Goal: Information Seeking & Learning: Check status

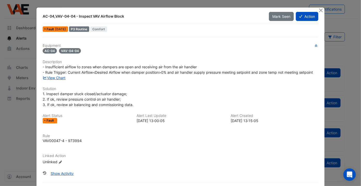
click at [186, 3] on ngb-modal-window "AC-04,VAV-04-04 - Inspect VAV Airflow Block Mark Seen Action Fault 1 month ago …" at bounding box center [180, 93] width 361 height 186
click at [319, 9] on button "Close" at bounding box center [320, 9] width 5 height 5
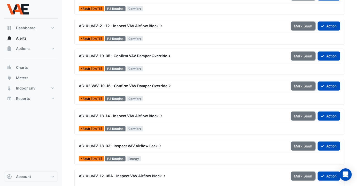
scroll to position [493, 0]
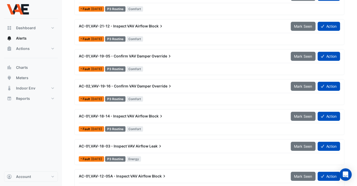
click at [141, 116] on span "AC-01,VAV-18-14 - Inspect VAV Airflow" at bounding box center [113, 116] width 69 height 4
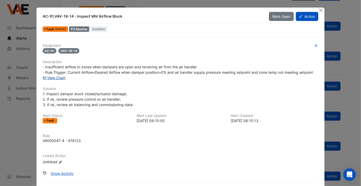
click at [56, 78] on link "View Chart" at bounding box center [54, 77] width 23 height 4
click at [318, 9] on button "Close" at bounding box center [320, 9] width 5 height 5
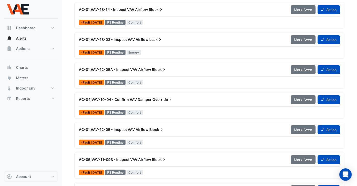
scroll to position [634, 0]
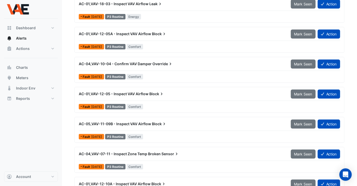
click at [143, 62] on span "AC-04,VAV-10-04 - Confirm VAV Damper" at bounding box center [115, 64] width 73 height 4
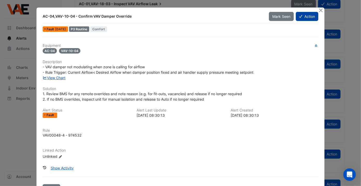
click at [316, 12] on button "Action" at bounding box center [307, 16] width 22 height 9
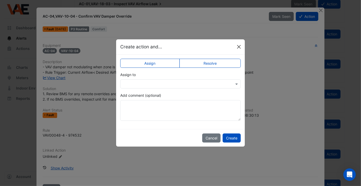
click at [241, 46] on button "Close" at bounding box center [239, 47] width 8 height 8
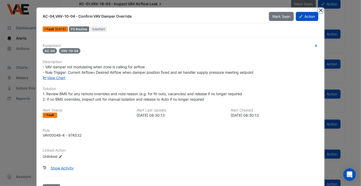
click at [320, 9] on button "Close" at bounding box center [320, 9] width 5 height 5
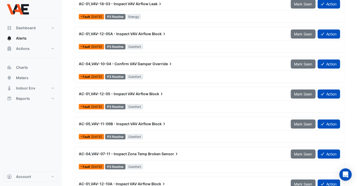
click at [141, 92] on span "AC-01,VAV-12-05 - Inspect VAV Airflow" at bounding box center [114, 94] width 70 height 4
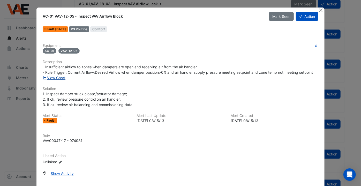
click at [57, 77] on link "View Chart" at bounding box center [54, 77] width 23 height 4
click at [319, 8] on button "Close" at bounding box center [320, 9] width 5 height 5
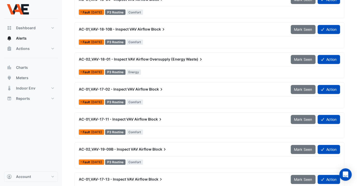
scroll to position [307, 0]
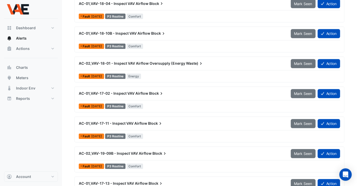
click at [137, 91] on span "AC-01,VAV-17-02 - Inspect VAV Airflow" at bounding box center [114, 93] width 70 height 4
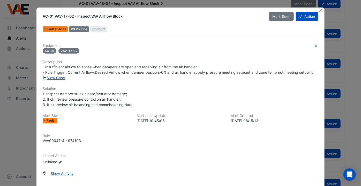
click at [54, 78] on link "View Chart" at bounding box center [54, 77] width 23 height 4
click at [318, 9] on button "Close" at bounding box center [320, 9] width 5 height 5
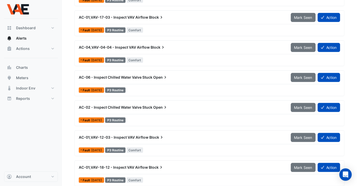
scroll to position [85, 0]
click at [152, 75] on span "AC-06 - Inspect Chilled Water Valve Stuck" at bounding box center [116, 77] width 74 height 4
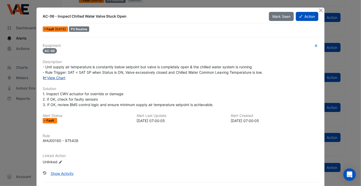
click at [57, 78] on link "View Chart" at bounding box center [54, 77] width 23 height 4
click at [318, 11] on button "Close" at bounding box center [320, 9] width 5 height 5
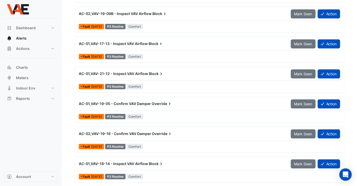
scroll to position [447, 0]
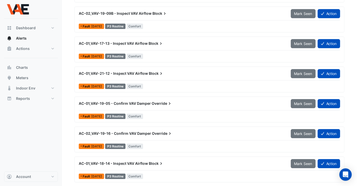
click at [163, 62] on div "AC-02,VAV-18-01 - Inspect VAV Airflow Oversupply (Energy Waste) Mark Seen Actio…" at bounding box center [209, 81] width 270 height 330
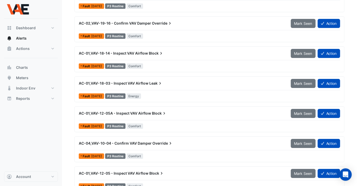
scroll to position [556, 0]
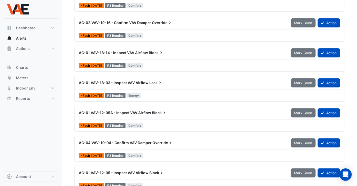
click at [154, 141] on span "Override" at bounding box center [163, 142] width 21 height 5
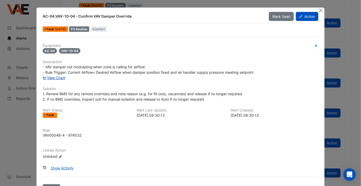
click at [53, 79] on link "View Chart" at bounding box center [54, 77] width 23 height 4
click at [320, 11] on button "Close" at bounding box center [320, 9] width 5 height 5
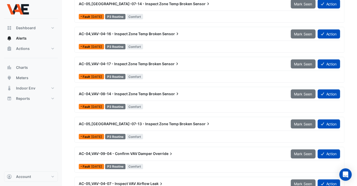
scroll to position [840, 0]
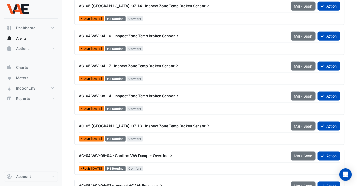
click at [133, 154] on span "AC-04,VAV-09-04 - Confirm VAV Damper" at bounding box center [115, 156] width 73 height 4
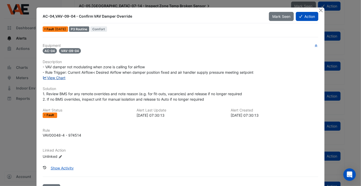
click at [54, 76] on link "View Chart" at bounding box center [54, 77] width 23 height 4
click at [320, 12] on button "Close" at bounding box center [320, 9] width 5 height 5
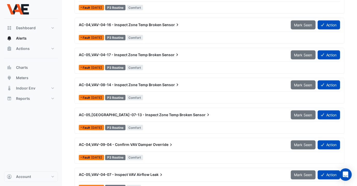
scroll to position [851, 0]
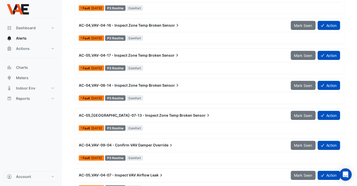
click at [144, 173] on span "AC-05,VAV-04-07 - Inspect VAV Airflow" at bounding box center [114, 175] width 71 height 4
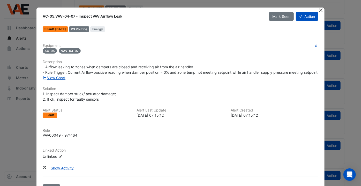
click at [319, 9] on button "Close" at bounding box center [320, 9] width 5 height 5
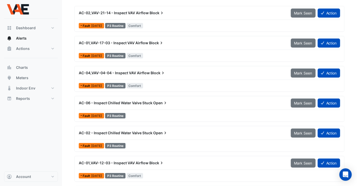
scroll to position [59, 0]
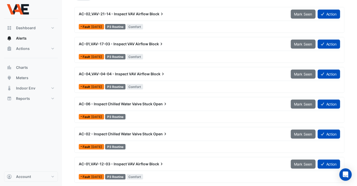
click at [150, 14] on span "Block" at bounding box center [157, 13] width 15 height 5
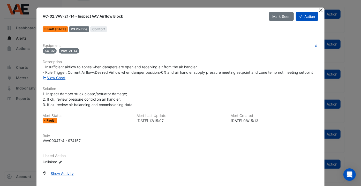
click at [320, 11] on button "Close" at bounding box center [320, 9] width 5 height 5
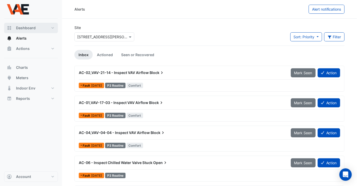
click at [27, 29] on span "Dashboard" at bounding box center [26, 27] width 20 height 5
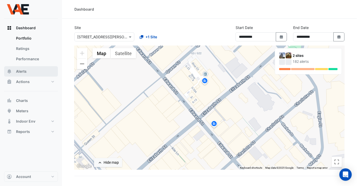
click at [20, 71] on span "Alerts" at bounding box center [21, 71] width 11 height 5
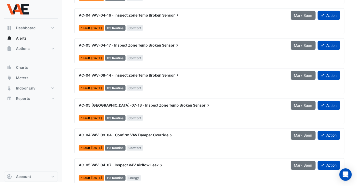
scroll to position [838, 0]
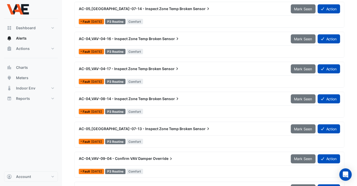
click at [148, 97] on span "AC-04,VAV-08-14 - Inspect Zone Temp Broken" at bounding box center [120, 98] width 83 height 4
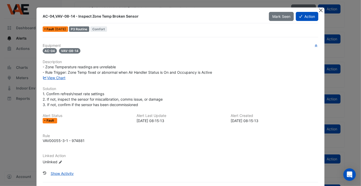
click at [319, 11] on button "Close" at bounding box center [320, 9] width 5 height 5
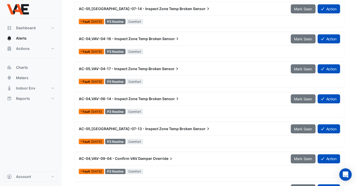
click at [153, 38] on span "AC-04,VAV-04-16 - Inspect Zone Temp Broken" at bounding box center [120, 38] width 83 height 4
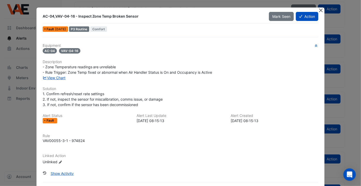
click at [319, 10] on button "Close" at bounding box center [320, 9] width 5 height 5
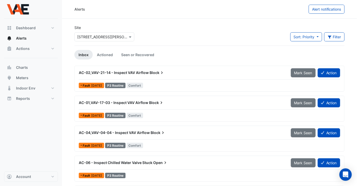
click at [136, 68] on div "AC-02,VAV-21-14 - Inspect VAV Airflow Block" at bounding box center [182, 72] width 212 height 9
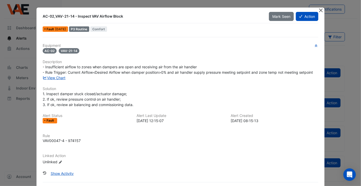
click at [320, 9] on button "Close" at bounding box center [320, 9] width 5 height 5
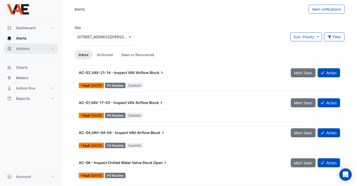
click at [26, 49] on span "Actions" at bounding box center [23, 48] width 14 height 5
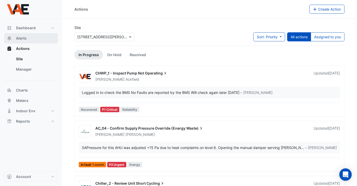
click at [24, 38] on span "Alerts" at bounding box center [21, 38] width 11 height 5
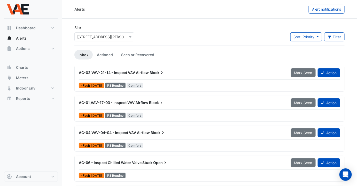
click at [131, 70] on span "AC-02,VAV-21-14 - Inspect VAV Airflow" at bounding box center [114, 72] width 70 height 4
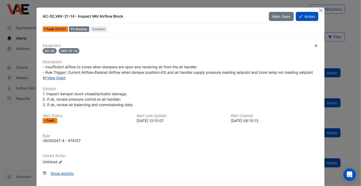
click at [57, 73] on span "- Insufficient airflow to zones when dampers are open and receiving air from th…" at bounding box center [178, 70] width 270 height 10
click at [59, 79] on link "View Chart" at bounding box center [54, 77] width 23 height 4
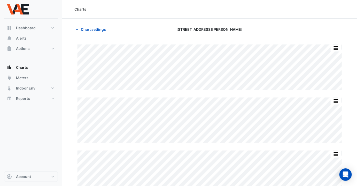
type input "**********"
click at [79, 29] on icon "button" at bounding box center [77, 29] width 5 height 5
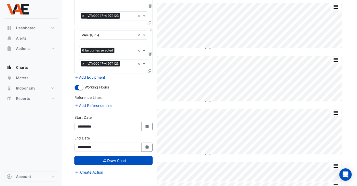
scroll to position [94, 0]
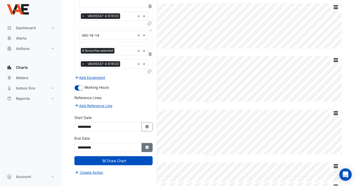
click at [147, 143] on button "Select Date" at bounding box center [147, 147] width 11 height 9
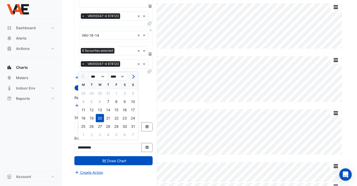
click at [132, 77] on span "Next month" at bounding box center [133, 77] width 4 height 4
select select "*"
click at [91, 127] on div "30" at bounding box center [92, 126] width 8 height 8
type input "**********"
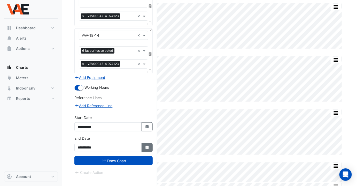
click at [149, 146] on icon "Select Date" at bounding box center [147, 148] width 5 height 4
select select "*"
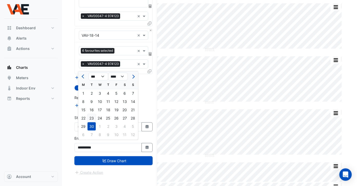
click at [94, 116] on div "23" at bounding box center [92, 118] width 8 height 8
type input "**********"
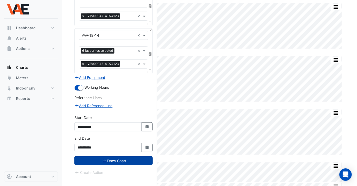
click at [118, 158] on button "Draw Chart" at bounding box center [113, 160] width 78 height 9
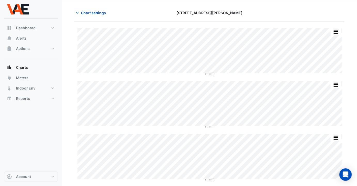
scroll to position [17, 0]
click at [78, 12] on icon "button" at bounding box center [77, 13] width 3 height 2
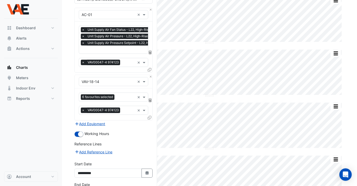
scroll to position [111, 0]
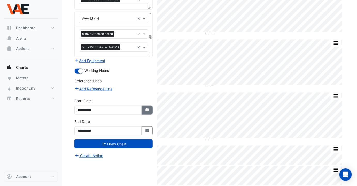
click at [147, 110] on button "Select Date" at bounding box center [147, 109] width 11 height 9
select select "*"
select select "****"
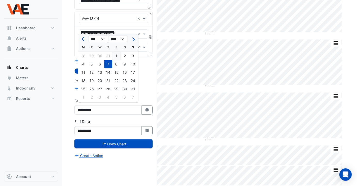
click at [117, 56] on div "1" at bounding box center [116, 56] width 8 height 8
type input "**********"
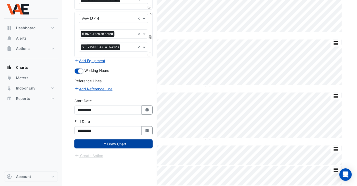
click at [120, 143] on button "Draw Chart" at bounding box center [113, 143] width 78 height 9
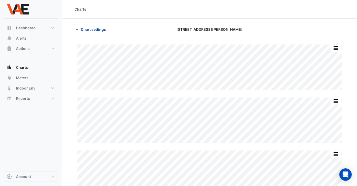
click at [79, 28] on icon "button" at bounding box center [77, 29] width 5 height 5
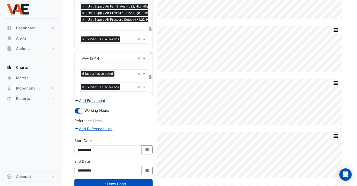
scroll to position [71, 0]
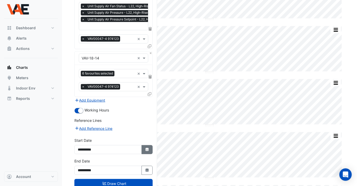
click at [145, 148] on icon "Select Date" at bounding box center [147, 150] width 5 height 4
select select "*"
select select "****"
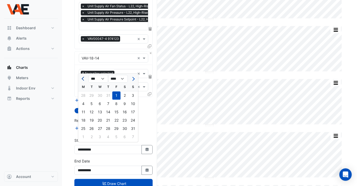
click at [85, 77] on button "Previous month" at bounding box center [83, 79] width 6 height 8
select select "*"
click at [91, 94] on div "1" at bounding box center [92, 96] width 8 height 8
type input "**********"
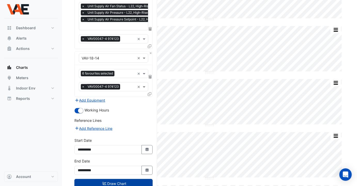
click at [120, 180] on button "Draw Chart" at bounding box center [113, 183] width 78 height 9
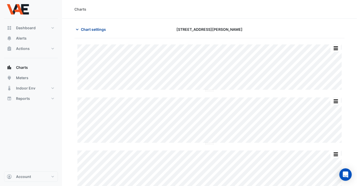
click at [91, 29] on span "Chart settings" at bounding box center [93, 29] width 25 height 5
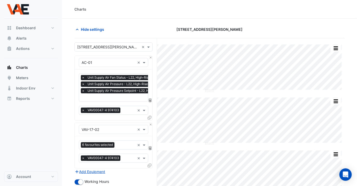
scroll to position [111, 0]
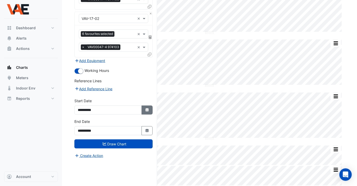
click at [144, 108] on button "Select Date" at bounding box center [147, 109] width 11 height 9
select select "*"
select select "****"
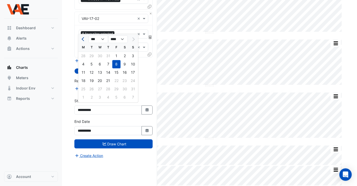
click at [81, 38] on button "Previous month" at bounding box center [83, 39] width 6 height 8
select select "*"
click at [92, 53] on div "1" at bounding box center [92, 56] width 8 height 8
type input "**********"
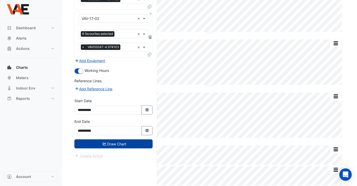
click at [118, 141] on button "Draw Chart" at bounding box center [113, 143] width 78 height 9
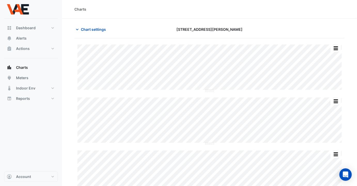
scroll to position [43, 0]
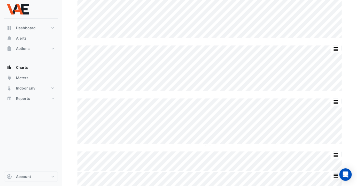
scroll to position [111, 0]
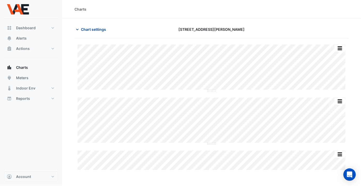
click at [88, 29] on span "Chart settings" at bounding box center [93, 29] width 25 height 5
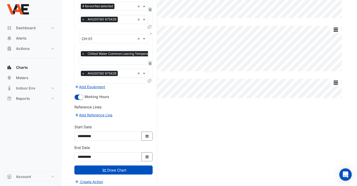
scroll to position [71, 0]
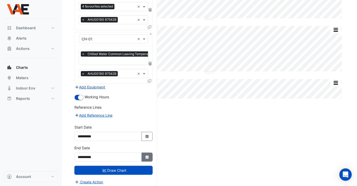
click at [147, 155] on icon "Select Date" at bounding box center [147, 157] width 5 height 4
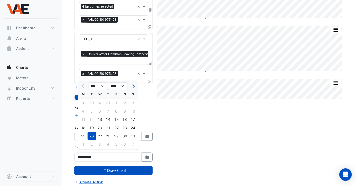
click at [133, 85] on span "Next month" at bounding box center [133, 86] width 4 height 4
select select "*"
click at [90, 126] on div "23" at bounding box center [92, 128] width 8 height 8
type input "**********"
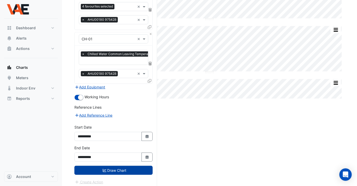
click at [118, 166] on button "Draw Chart" at bounding box center [113, 170] width 78 height 9
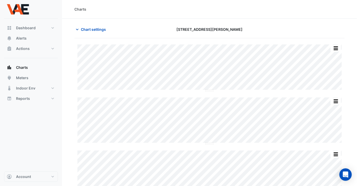
scroll to position [58, 0]
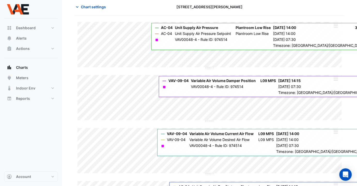
scroll to position [23, 0]
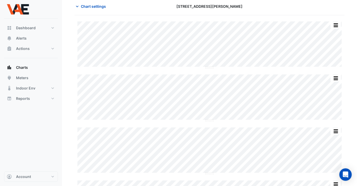
click at [200, 125] on div "Split by Equip Split All Split None Print Save as JPEG Save as PNG Pivot Data T…" at bounding box center [209, 120] width 270 height 199
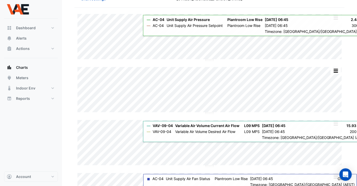
scroll to position [0, 0]
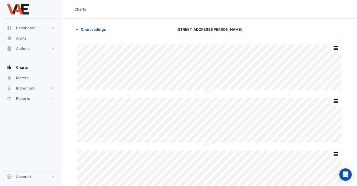
click at [79, 30] on icon "button" at bounding box center [77, 29] width 5 height 5
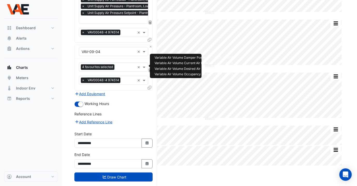
scroll to position [85, 0]
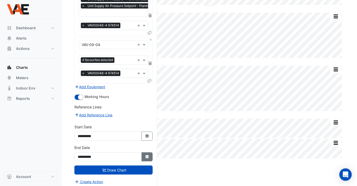
click at [145, 152] on button "Select Date" at bounding box center [147, 156] width 11 height 9
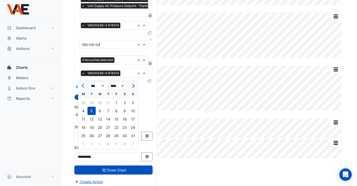
click at [133, 86] on span "Next month" at bounding box center [133, 86] width 4 height 4
select select "*"
click at [93, 127] on div "23" at bounding box center [92, 127] width 8 height 8
type input "**********"
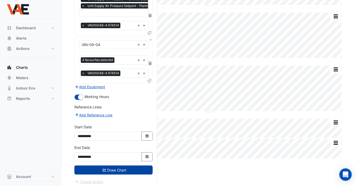
click at [117, 168] on button "Draw Chart" at bounding box center [113, 169] width 78 height 9
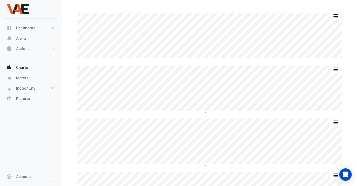
scroll to position [58, 0]
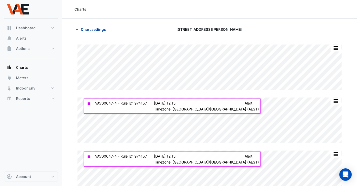
click at [78, 28] on icon "button" at bounding box center [77, 29] width 5 height 5
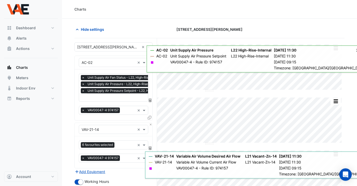
scroll to position [111, 0]
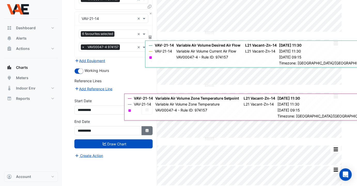
click at [146, 129] on icon "button" at bounding box center [147, 130] width 3 height 3
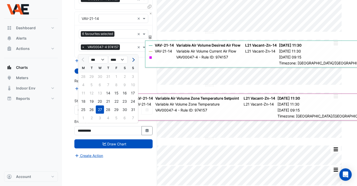
click at [134, 59] on span "Next month" at bounding box center [133, 60] width 4 height 4
select select "*"
click at [93, 101] on div "23" at bounding box center [92, 101] width 8 height 8
type input "**********"
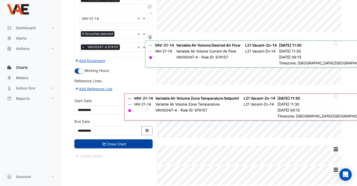
click at [122, 143] on button "Draw Chart" at bounding box center [113, 143] width 78 height 9
